Goal: Task Accomplishment & Management: Use online tool/utility

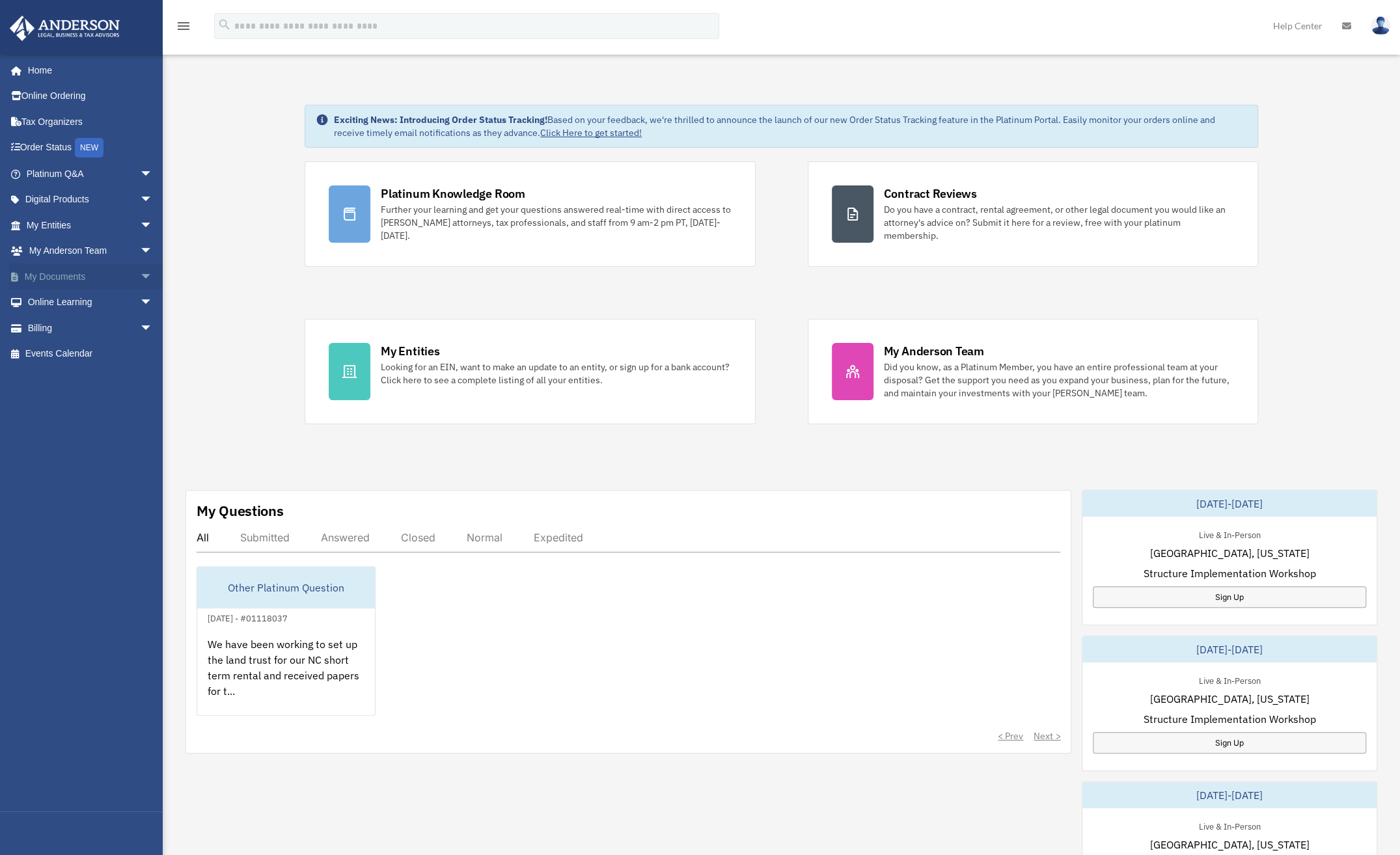
click at [63, 271] on link "My Documents arrow_drop_down" at bounding box center [91, 276] width 164 height 26
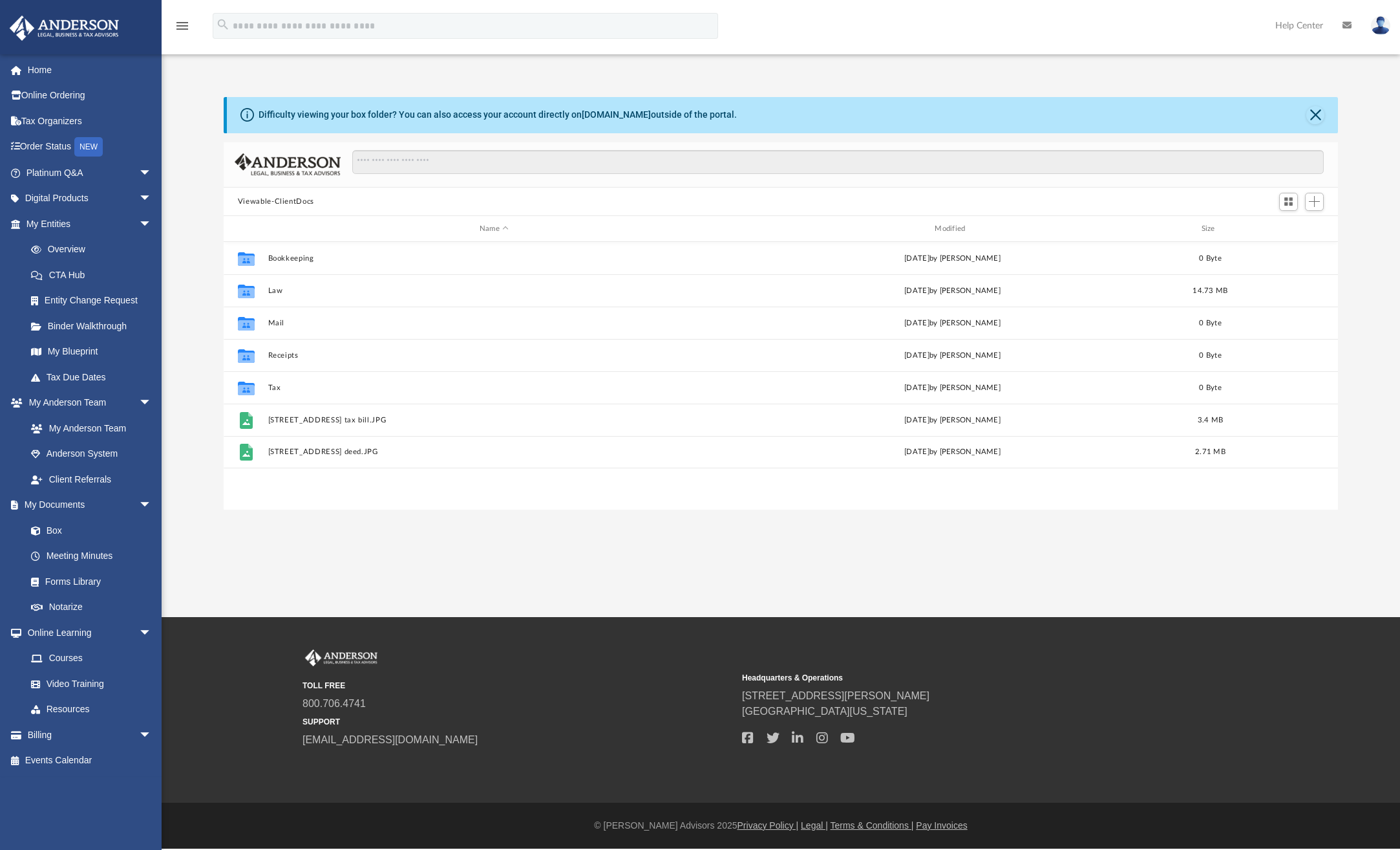
scroll to position [284, 1104]
click at [115, 324] on link "Binder Walkthrough" at bounding box center [94, 325] width 153 height 26
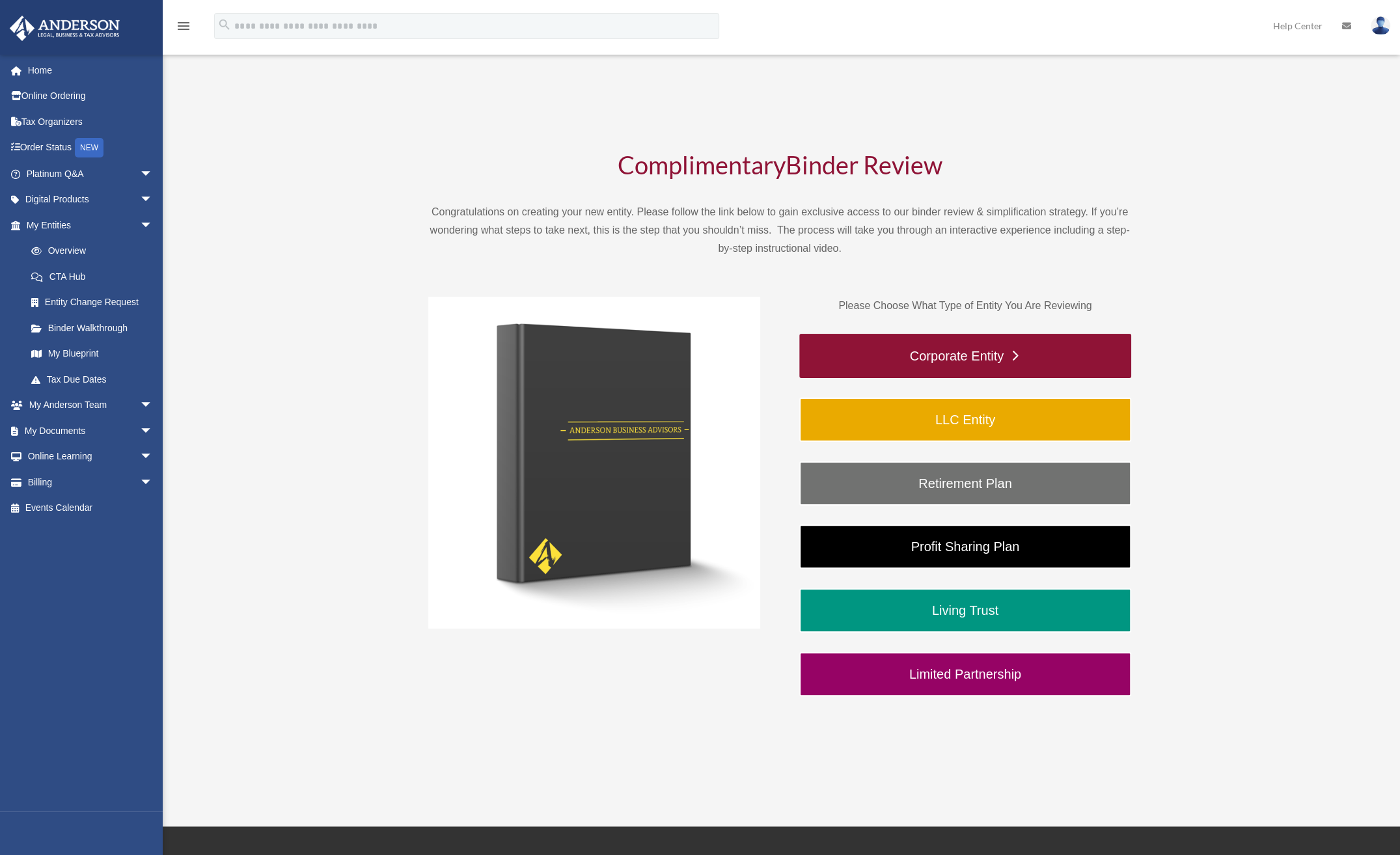
click at [898, 358] on link "Corporate Entity" at bounding box center [965, 356] width 332 height 45
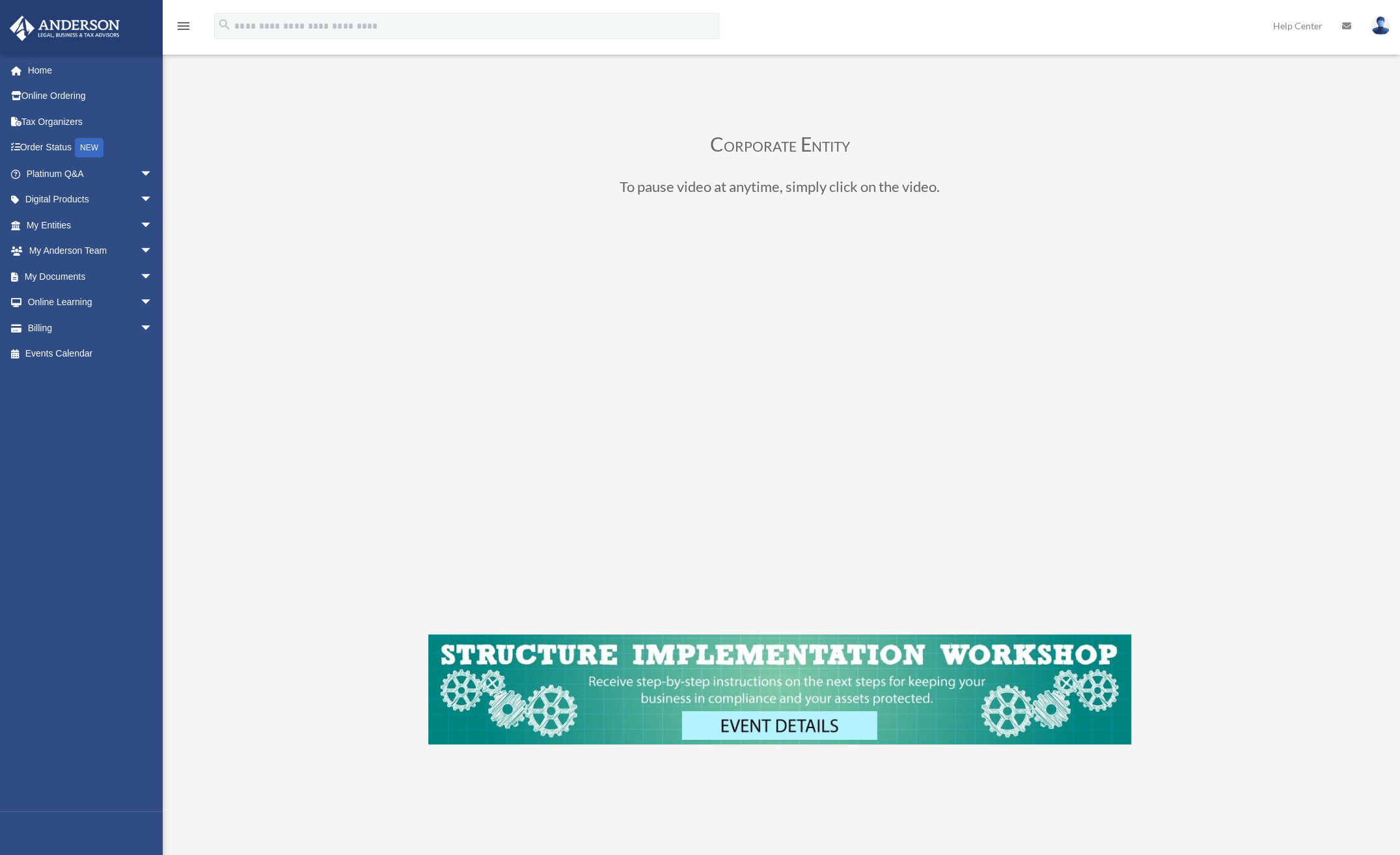
scroll to position [17, 0]
click at [280, 304] on div "Binder Review Corporate Entity date_range Published on Last updated February 26…" at bounding box center [781, 438] width 1002 height 767
click at [51, 273] on link "My Documents arrow_drop_down" at bounding box center [91, 276] width 164 height 26
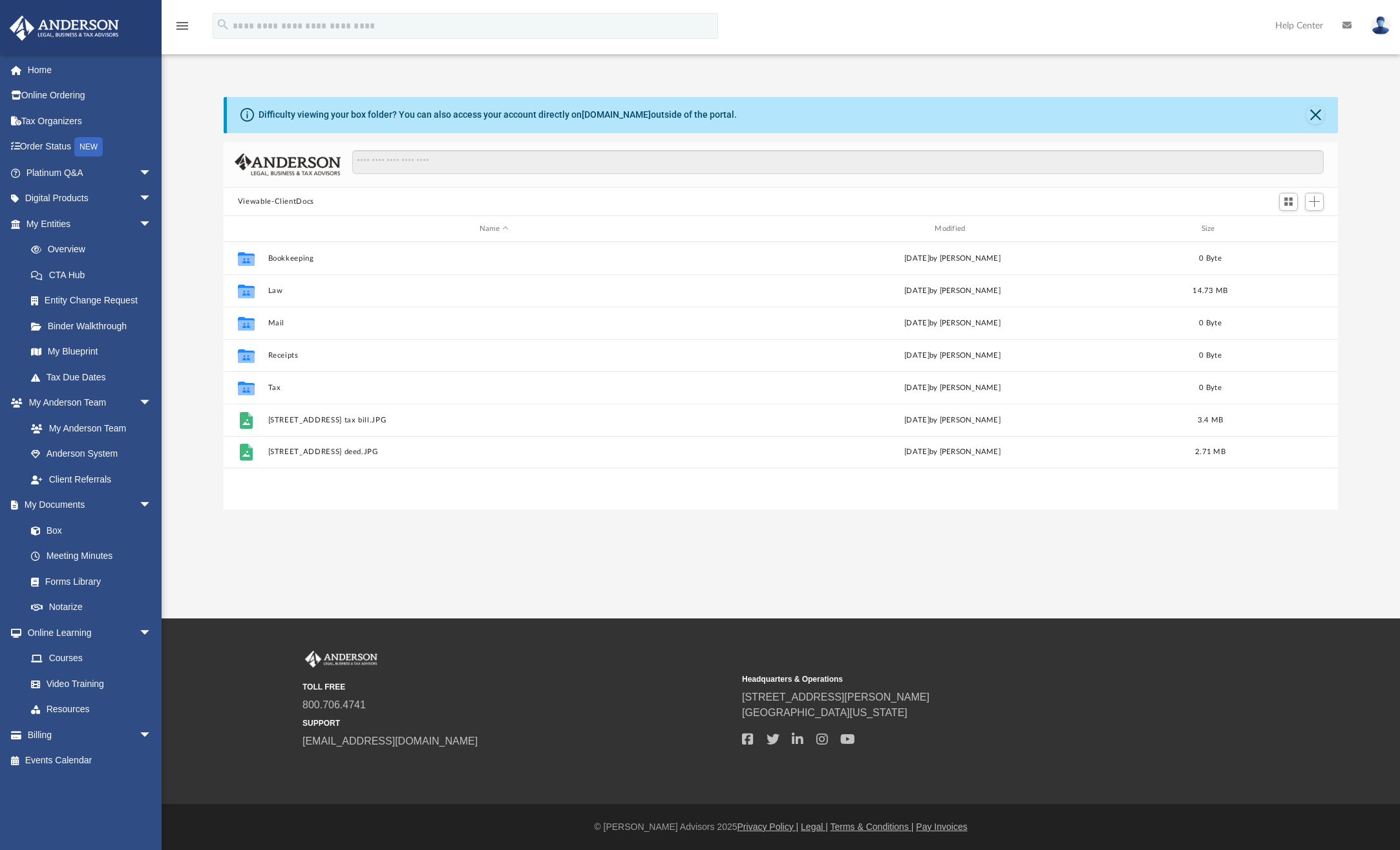
scroll to position [284, 1104]
click at [1312, 118] on button "Close" at bounding box center [1315, 114] width 18 height 18
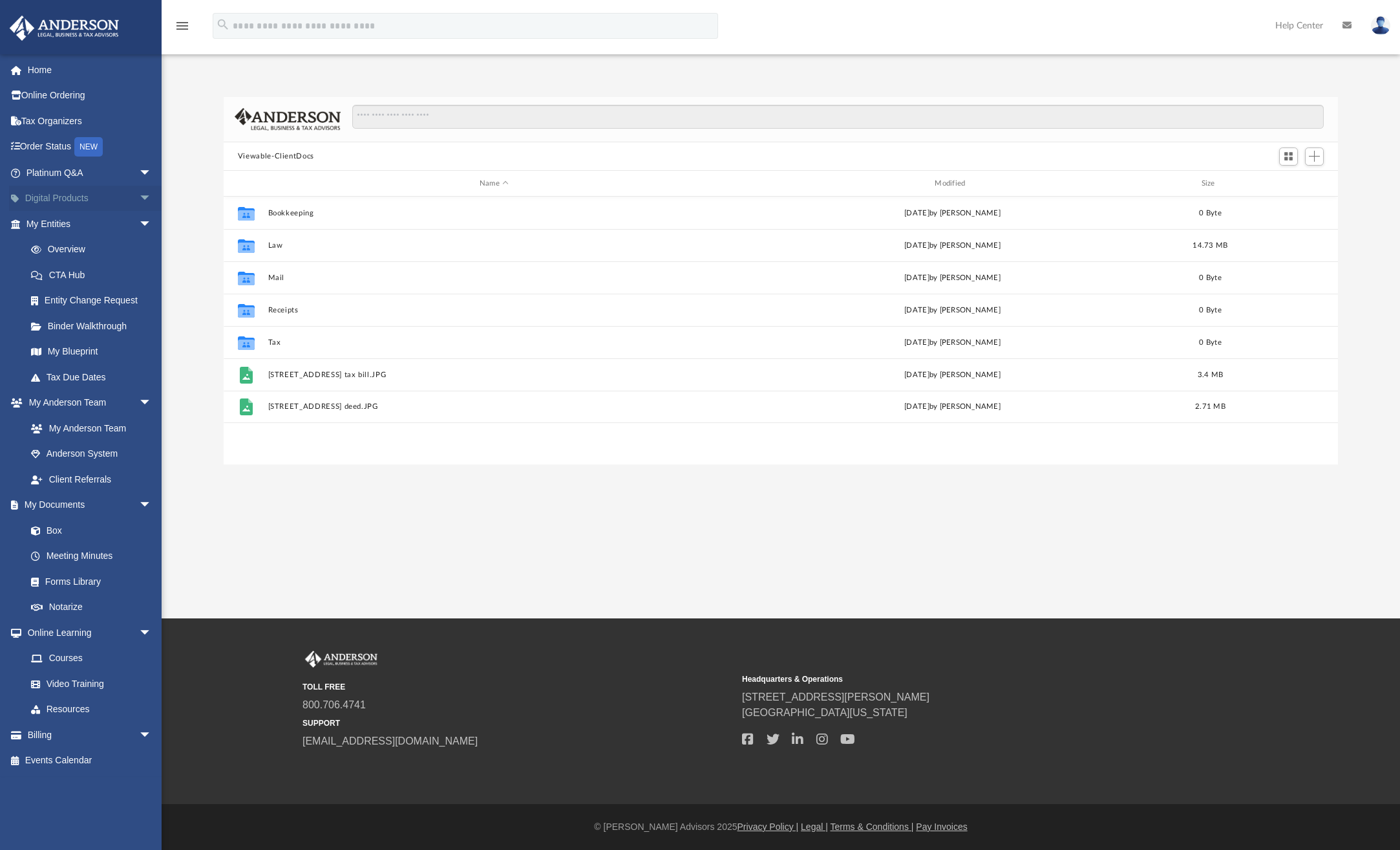
click at [139, 191] on span "arrow_drop_down" at bounding box center [152, 199] width 26 height 26
click at [79, 226] on div "Tax Toolbox" at bounding box center [100, 224] width 110 height 16
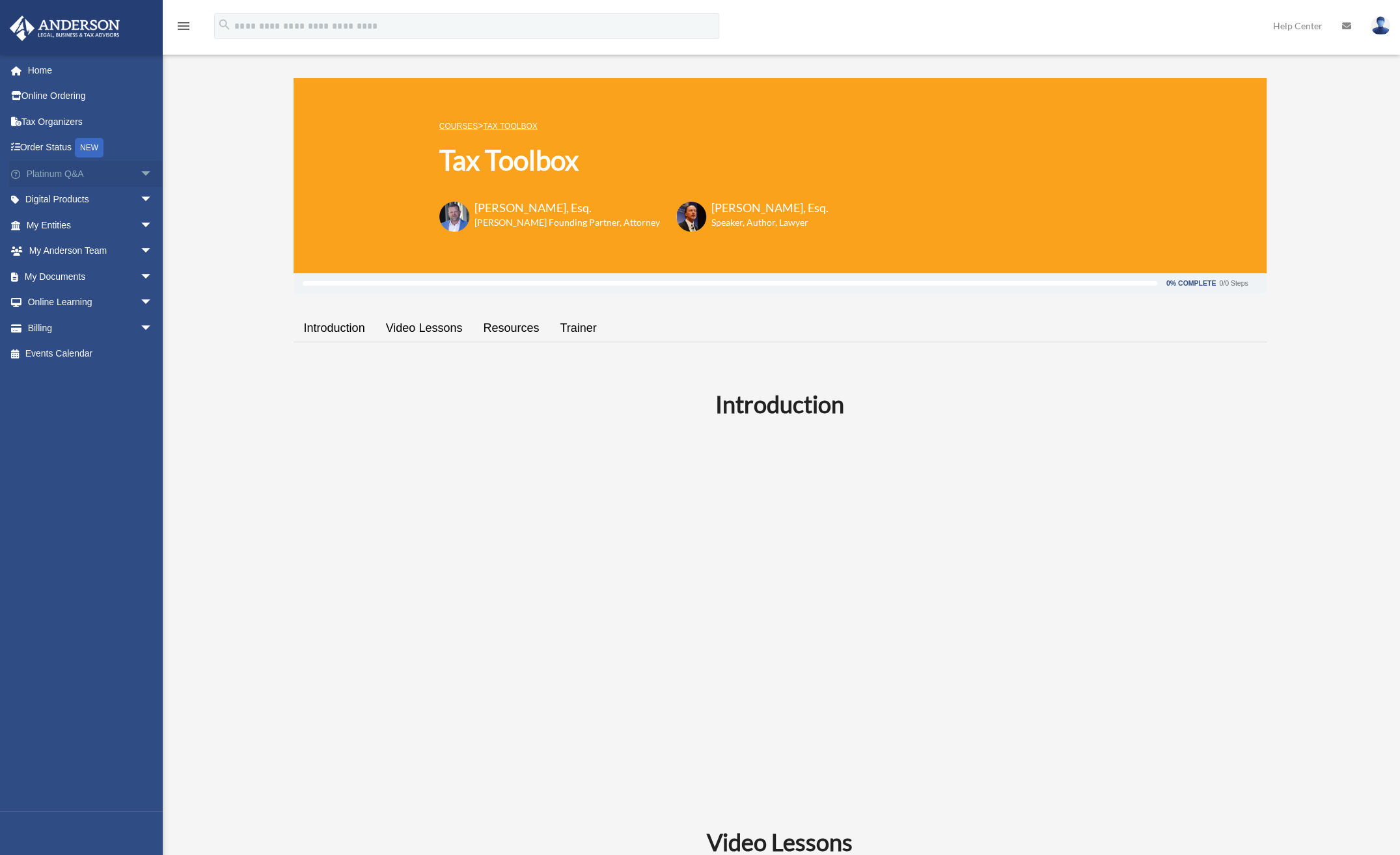
click at [140, 172] on span "arrow_drop_down" at bounding box center [153, 174] width 26 height 27
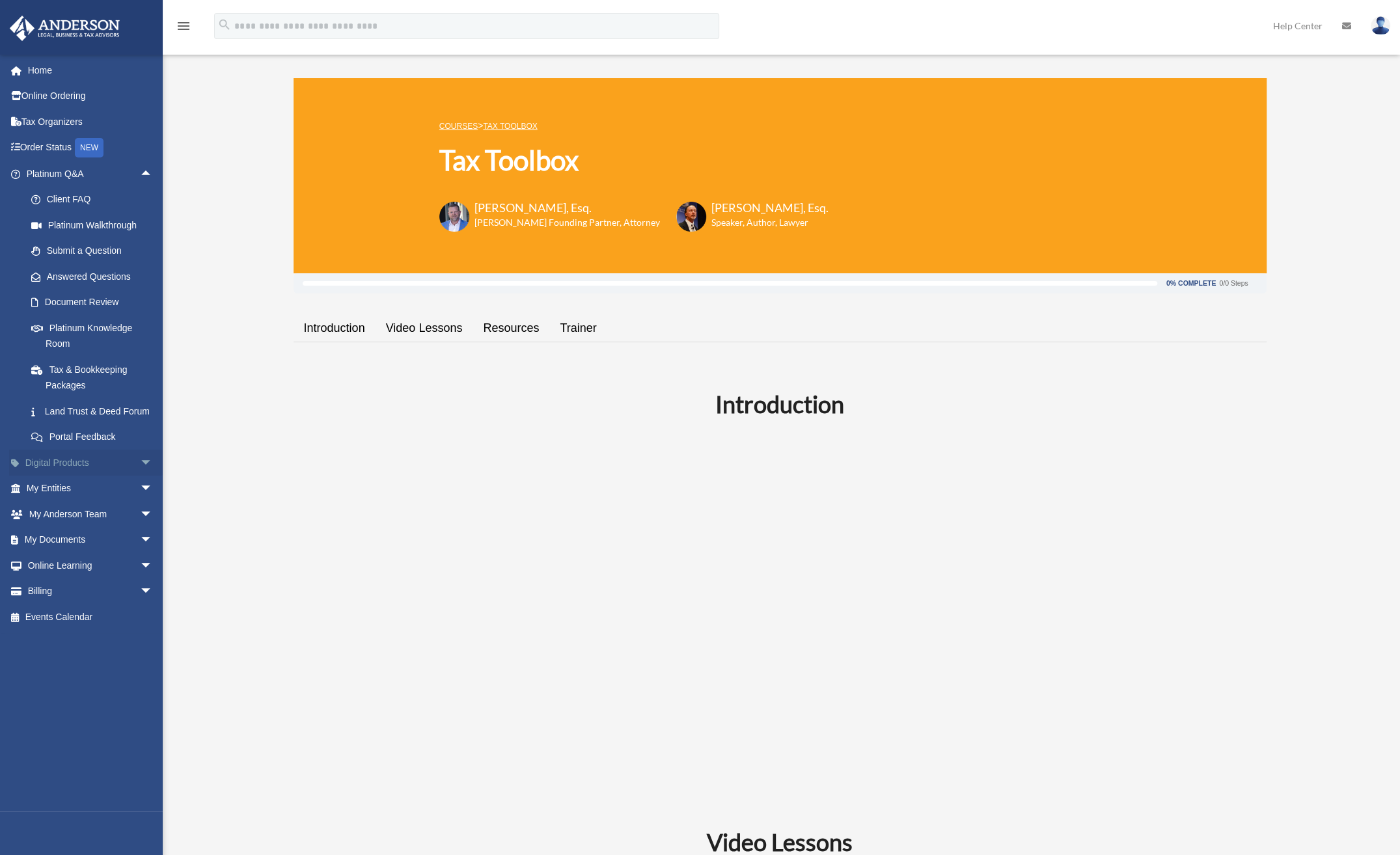
click at [140, 476] on span "arrow_drop_down" at bounding box center [153, 463] width 26 height 27
click at [140, 476] on span "arrow_drop_up" at bounding box center [153, 463] width 26 height 27
click at [140, 501] on span "arrow_drop_down" at bounding box center [153, 489] width 26 height 27
click at [140, 681] on span "arrow_drop_down" at bounding box center [153, 668] width 26 height 27
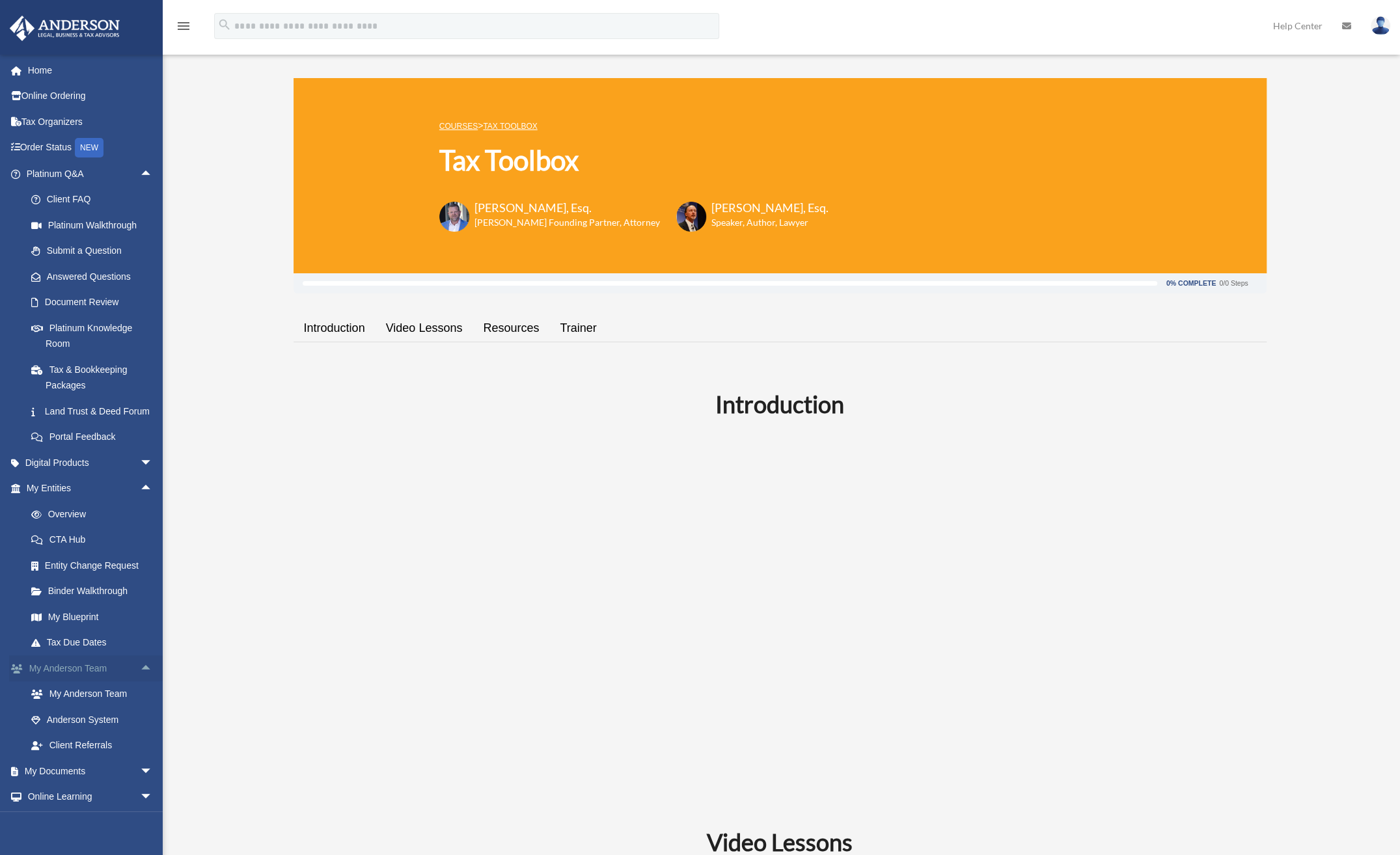
click at [140, 681] on span "arrow_drop_up" at bounding box center [153, 668] width 26 height 27
click at [140, 706] on span "arrow_drop_down" at bounding box center [153, 695] width 26 height 27
click at [57, 729] on link "Box" at bounding box center [95, 719] width 154 height 26
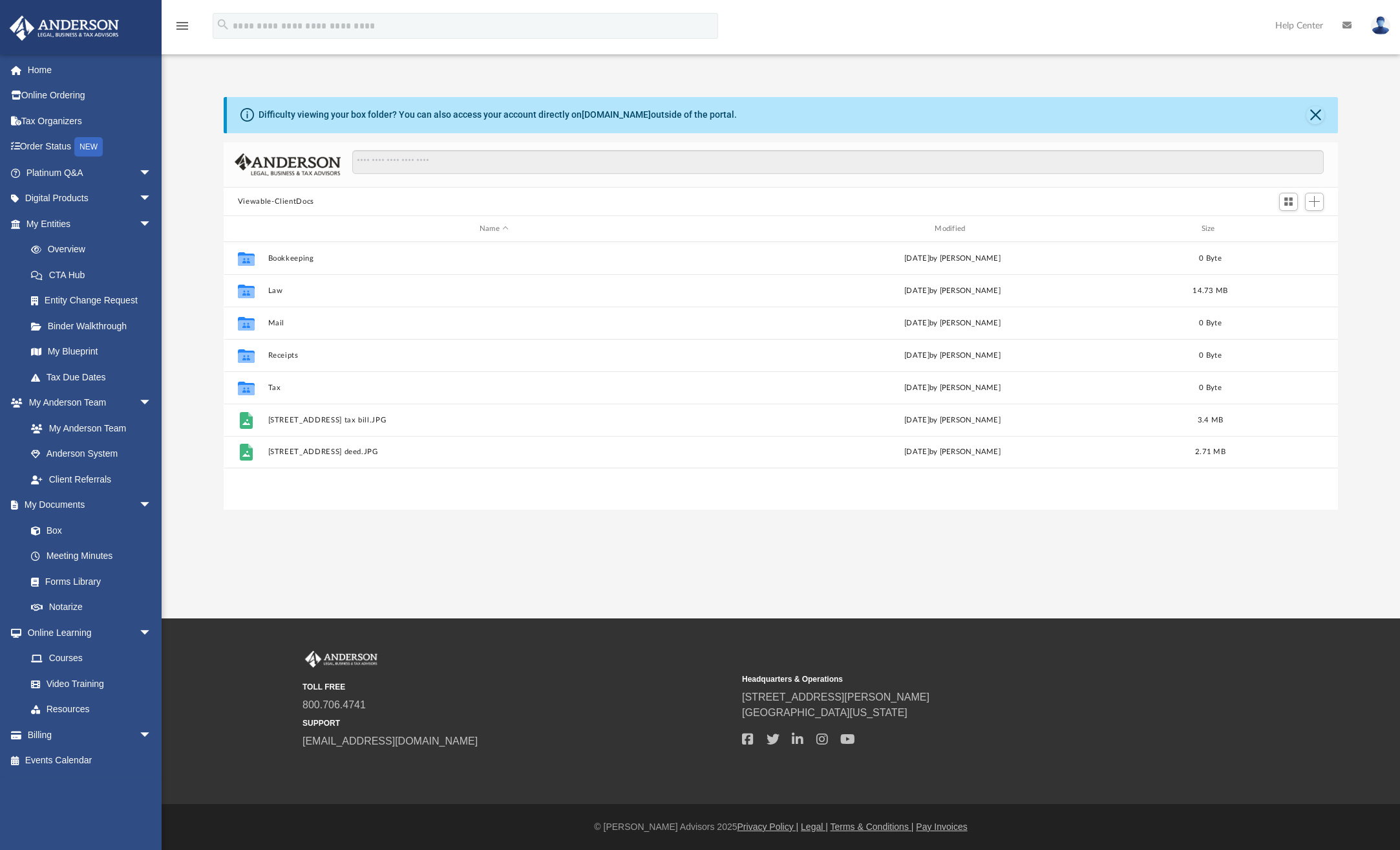
scroll to position [284, 1104]
click at [271, 480] on div "Collaborated Folder Bookkeeping Wed Jul 23 2025 by Charles Rogler 0 Byte Collab…" at bounding box center [781, 376] width 1115 height 268
drag, startPoint x: 271, startPoint y: 480, endPoint x: 262, endPoint y: 479, distance: 9.1
click at [262, 479] on div "Collaborated Folder Bookkeeping Wed Jul 23 2025 by Charles Rogler 0 Byte Collab…" at bounding box center [781, 376] width 1115 height 268
click at [1314, 204] on span "Add" at bounding box center [1314, 201] width 11 height 11
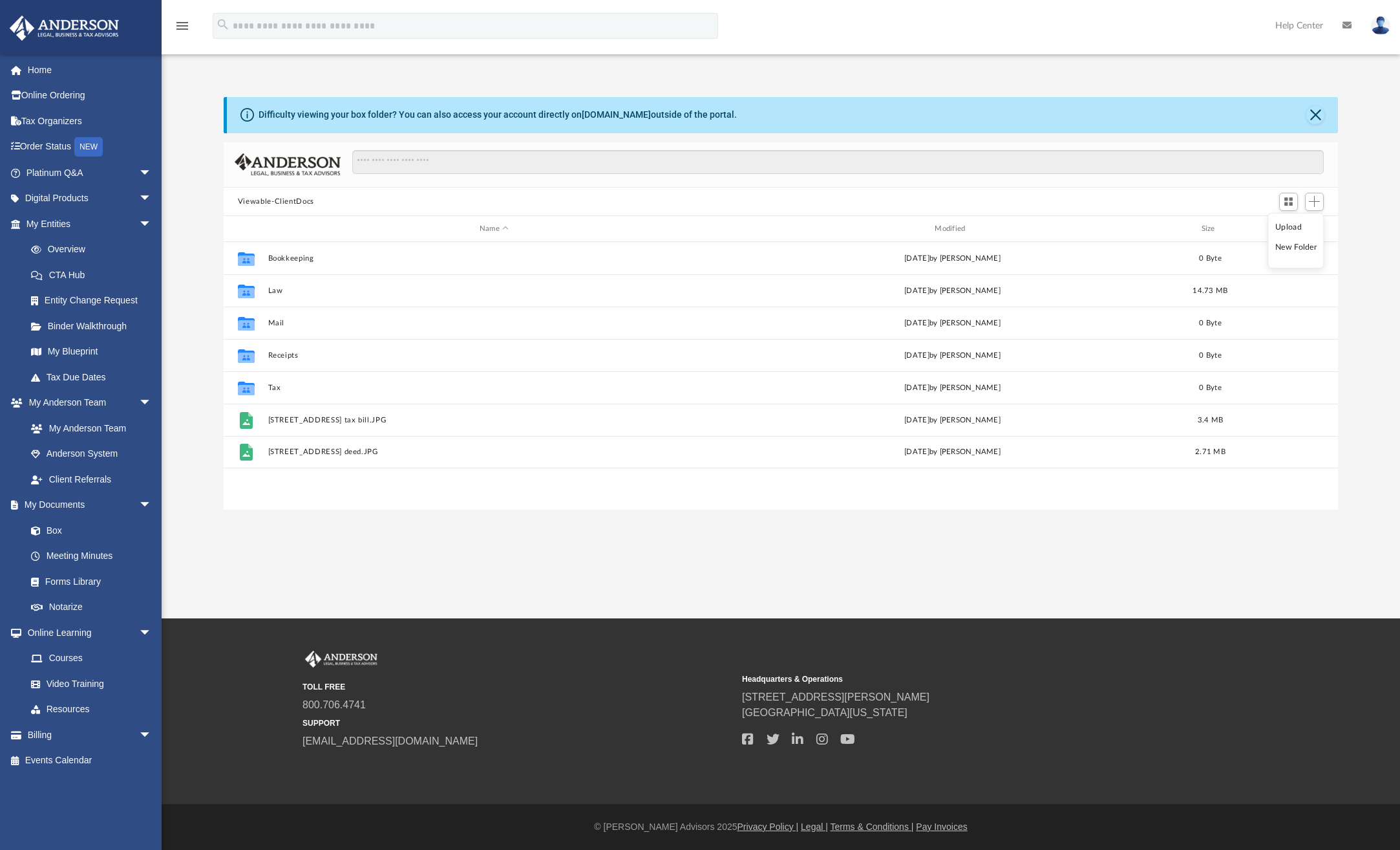
click at [1288, 228] on li "Upload" at bounding box center [1296, 227] width 41 height 13
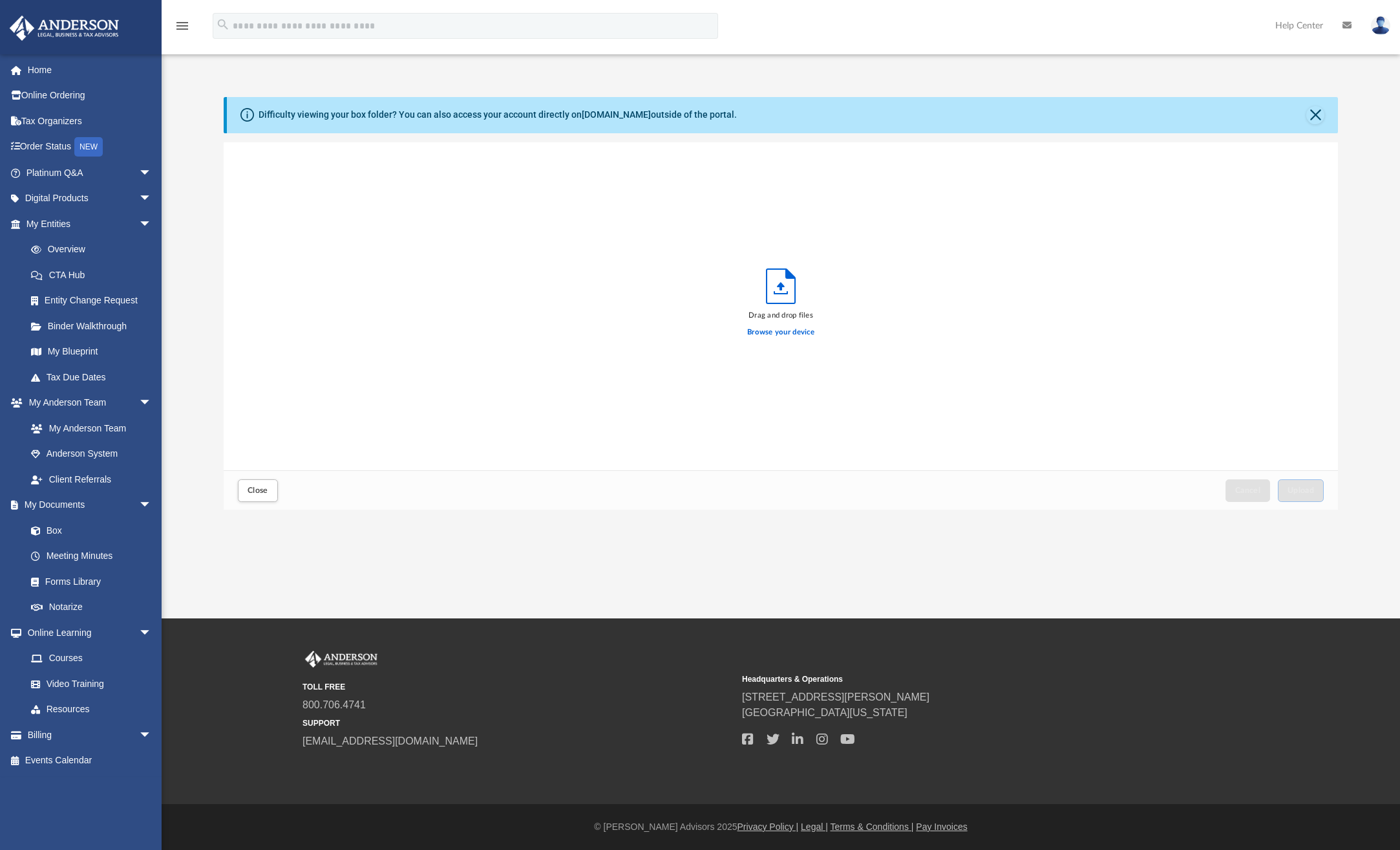
scroll to position [318, 1104]
click at [1294, 488] on span "Upload" at bounding box center [1300, 490] width 27 height 8
click at [1311, 114] on button "Close" at bounding box center [1315, 114] width 18 height 18
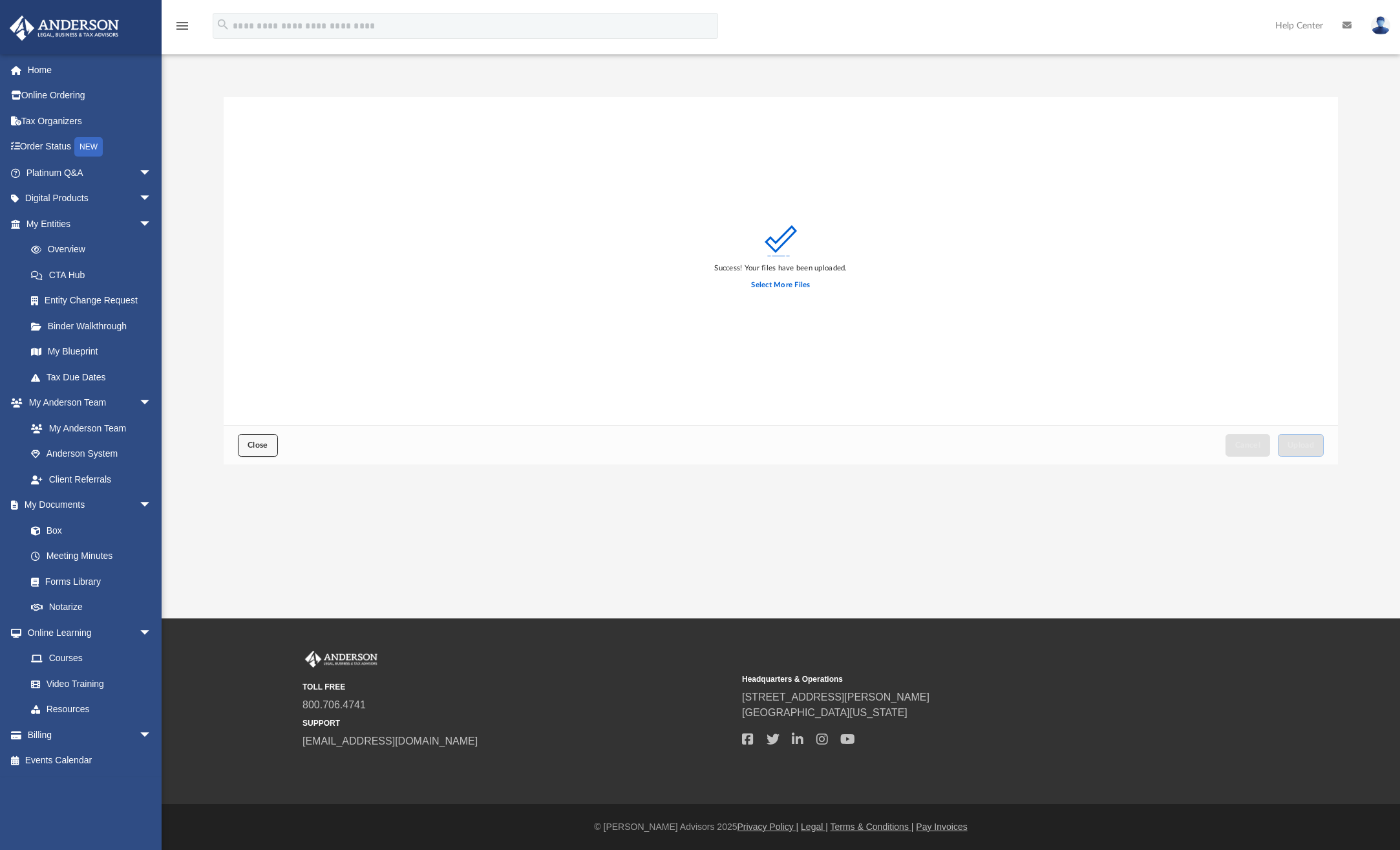
click at [250, 446] on span "Close" at bounding box center [257, 445] width 21 height 8
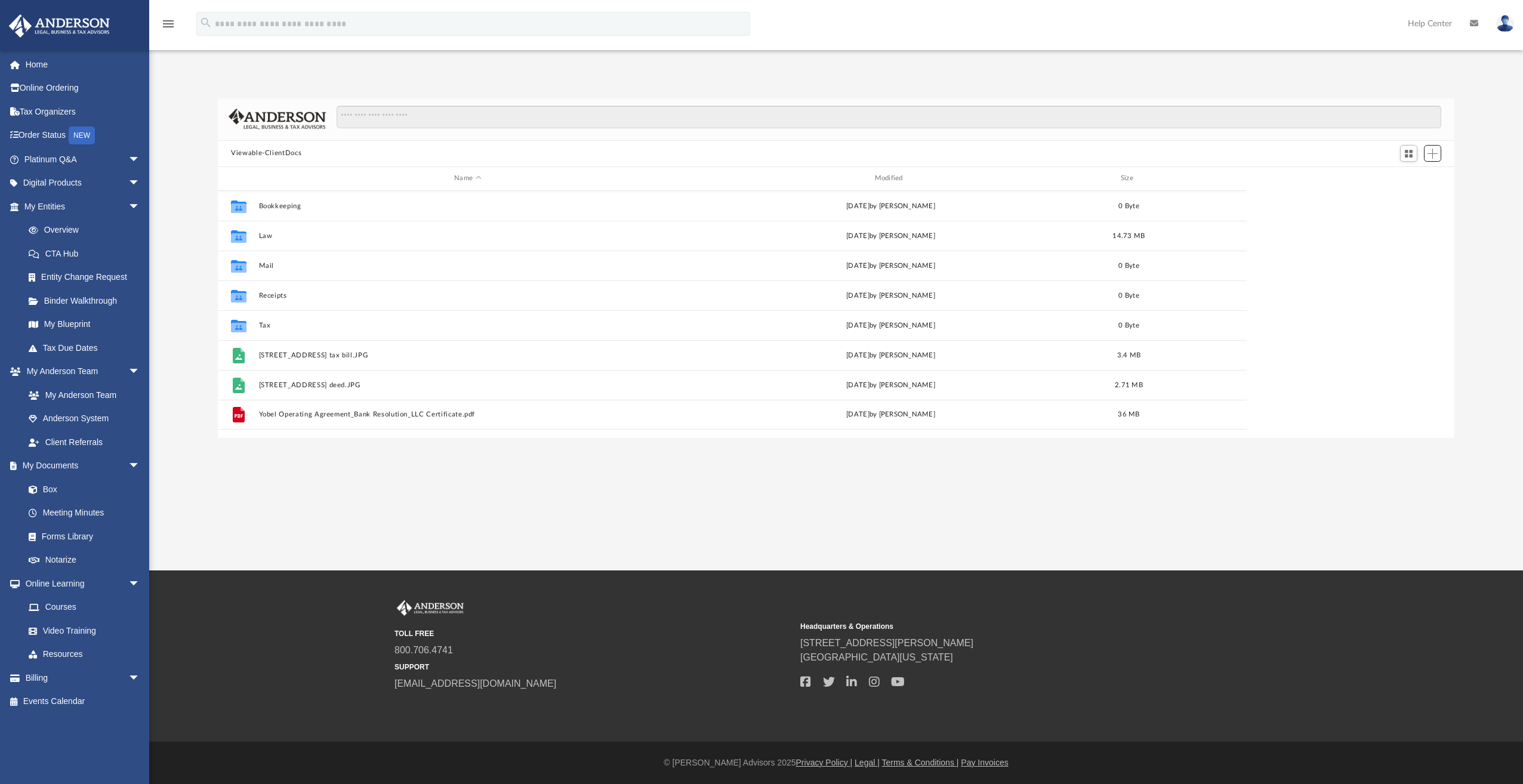
scroll to position [262, 1227]
